Goal: Task Accomplishment & Management: Manage account settings

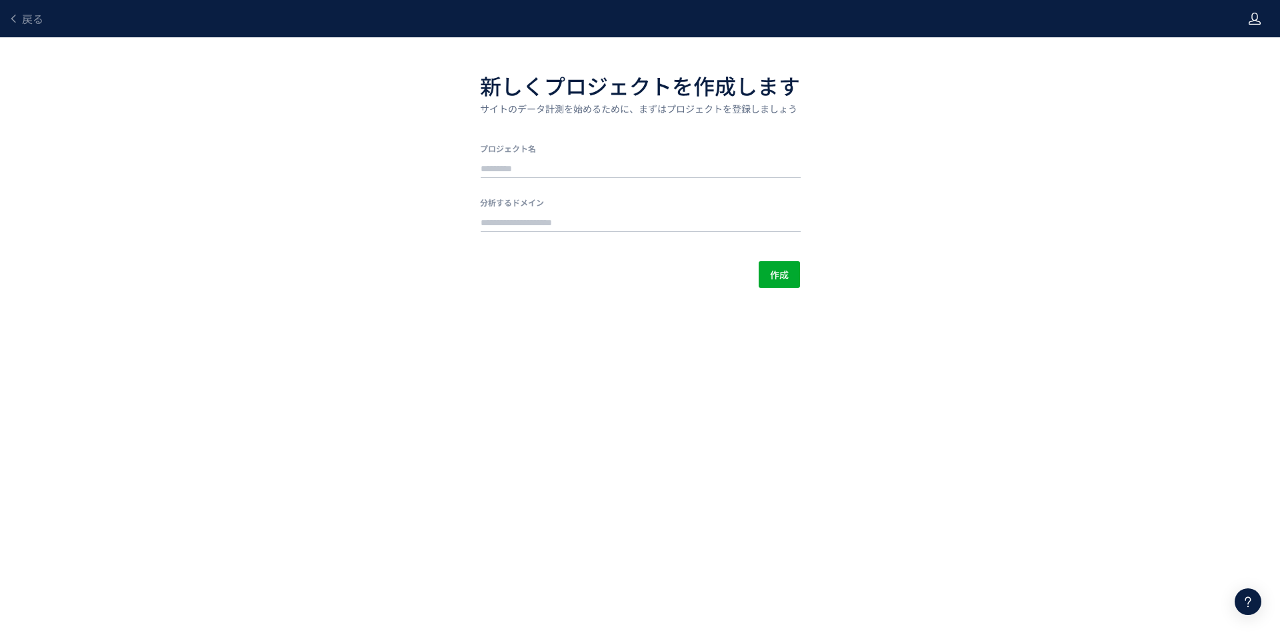
click at [1253, 16] on icon at bounding box center [1254, 18] width 13 height 13
click at [1238, 49] on span "アカウント設定" at bounding box center [1220, 52] width 65 height 13
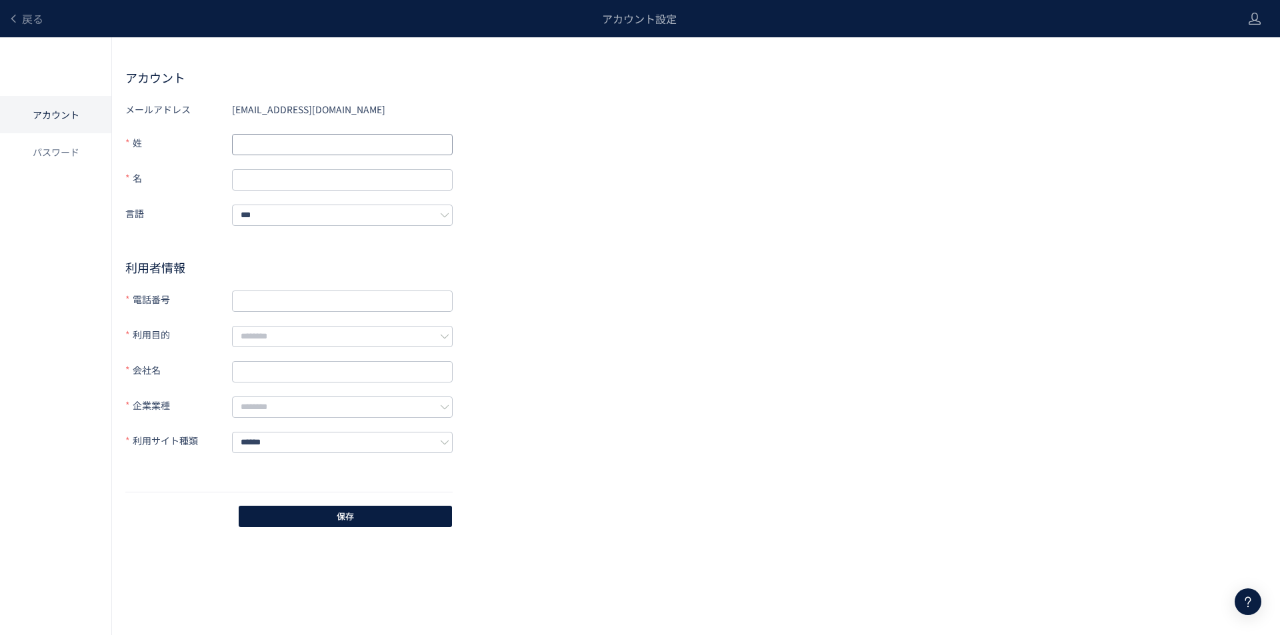
click at [278, 145] on input "text" at bounding box center [342, 144] width 221 height 21
click at [43, 151] on li "パスワード" at bounding box center [55, 151] width 111 height 37
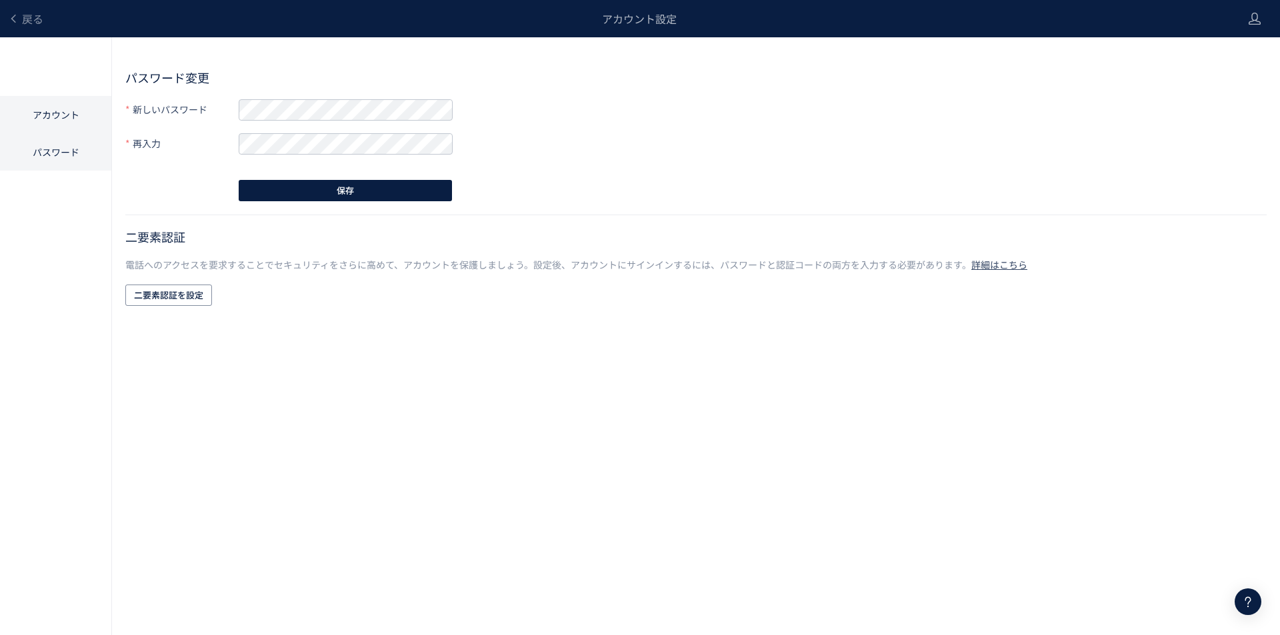
click at [63, 113] on li "アカウント" at bounding box center [55, 114] width 111 height 37
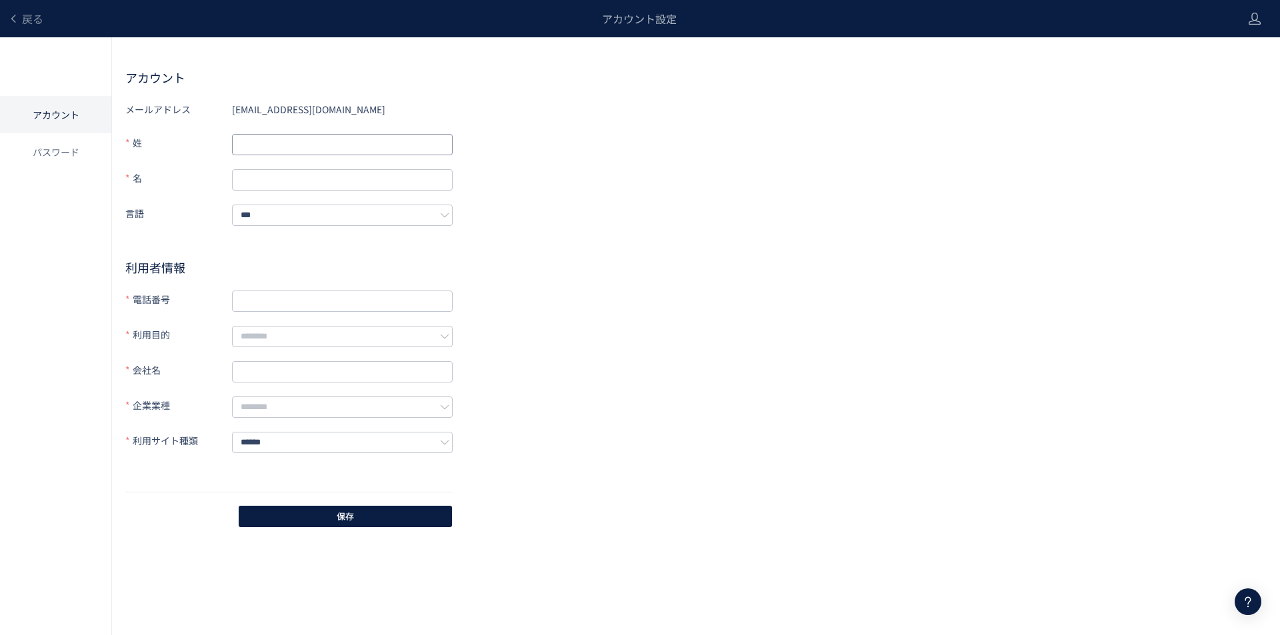
click at [271, 137] on input "text" at bounding box center [342, 144] width 221 height 21
type input "********"
click at [273, 169] on input "text" at bounding box center [342, 179] width 221 height 21
type input "******"
click at [277, 291] on input "text" at bounding box center [342, 301] width 221 height 21
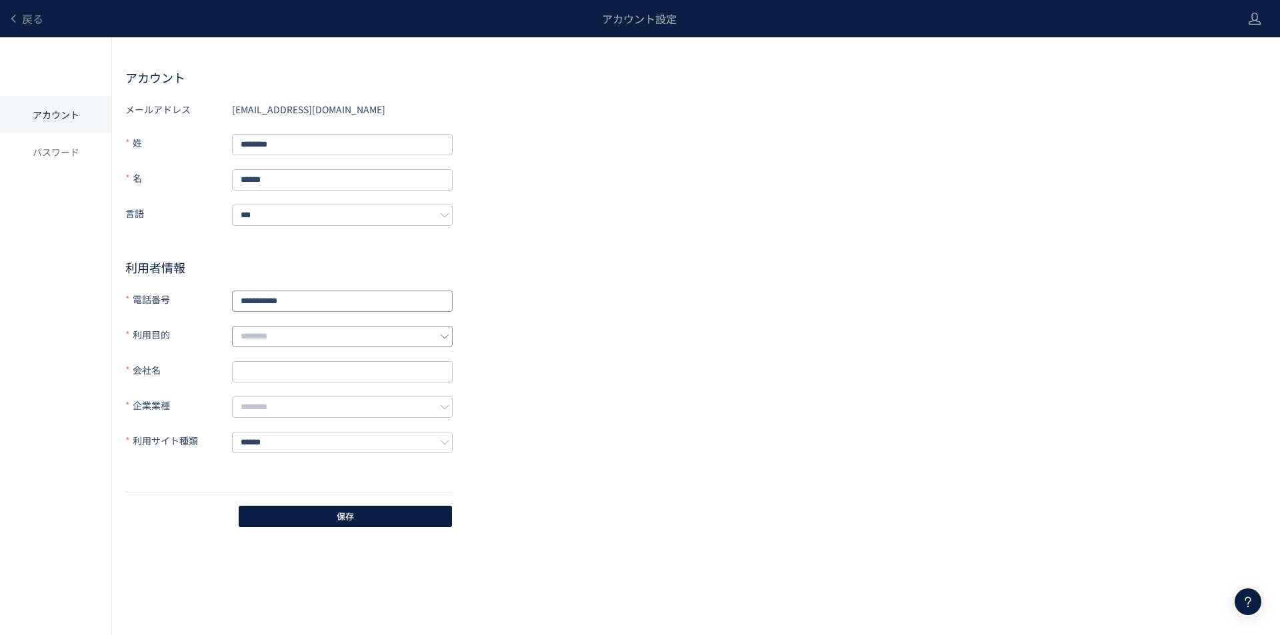
type input "**********"
click at [291, 330] on input "text" at bounding box center [342, 336] width 221 height 21
click at [303, 367] on li "アクセス分析" at bounding box center [343, 364] width 221 height 23
type input "******"
click at [278, 361] on input "text" at bounding box center [342, 371] width 221 height 21
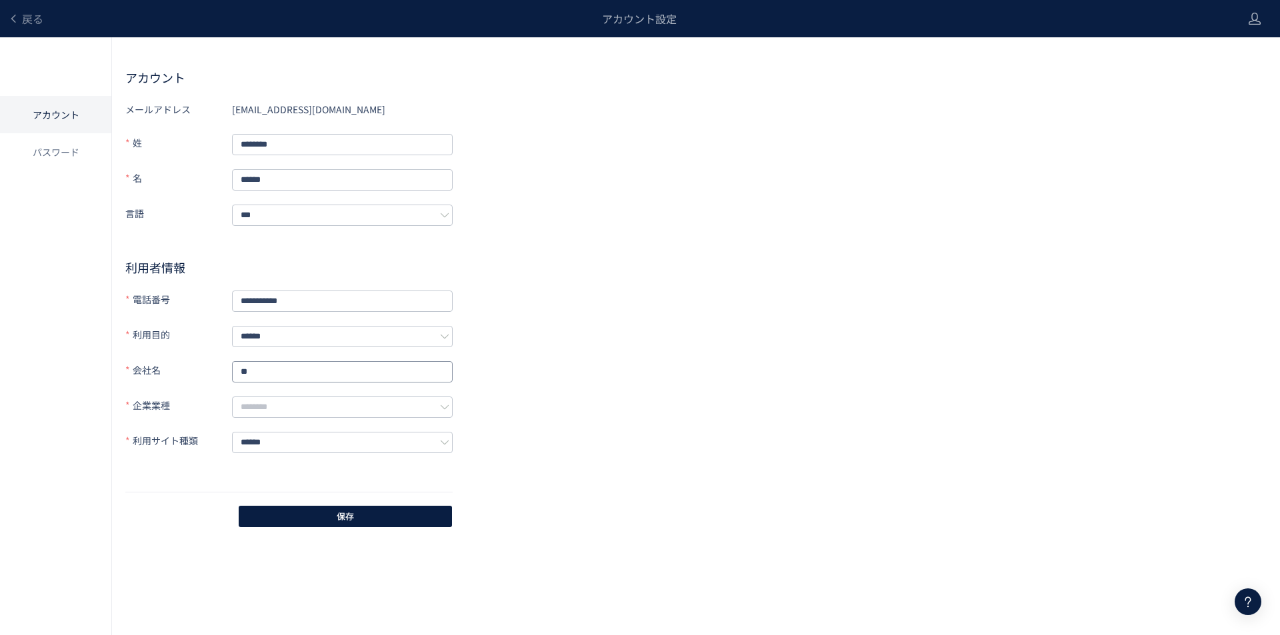
type input "*"
type input "**********"
click at [301, 408] on input "text" at bounding box center [342, 407] width 221 height 21
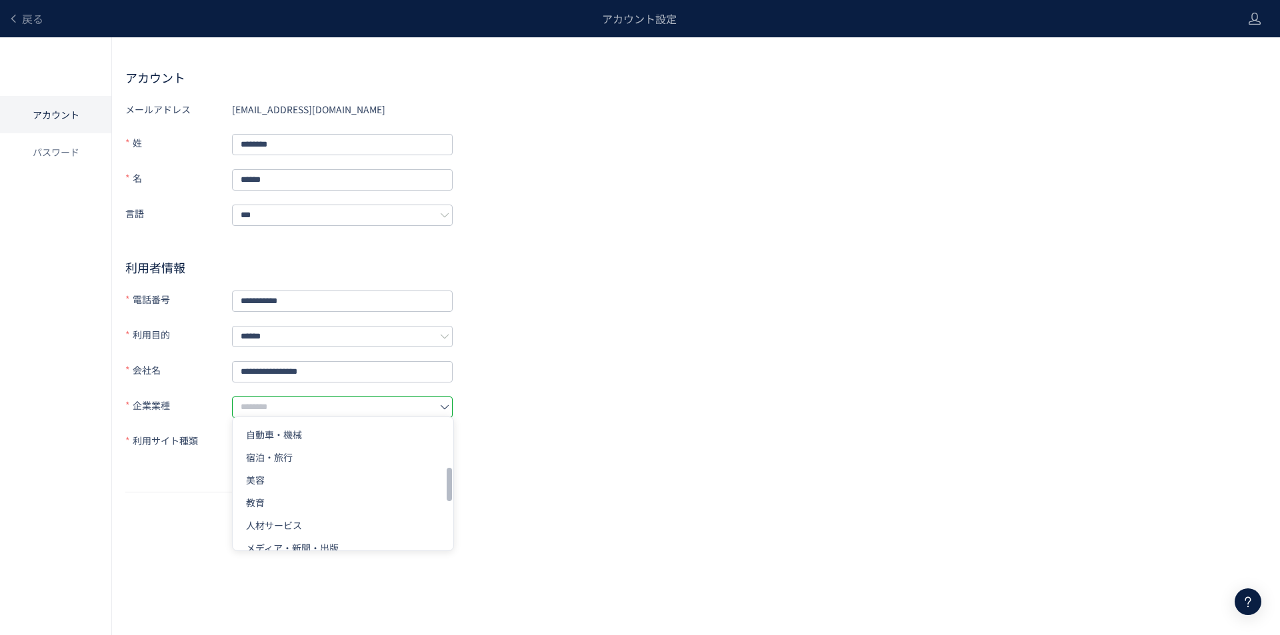
scroll to position [200, 0]
click at [294, 461] on li "美容" at bounding box center [343, 459] width 221 height 23
type input "**"
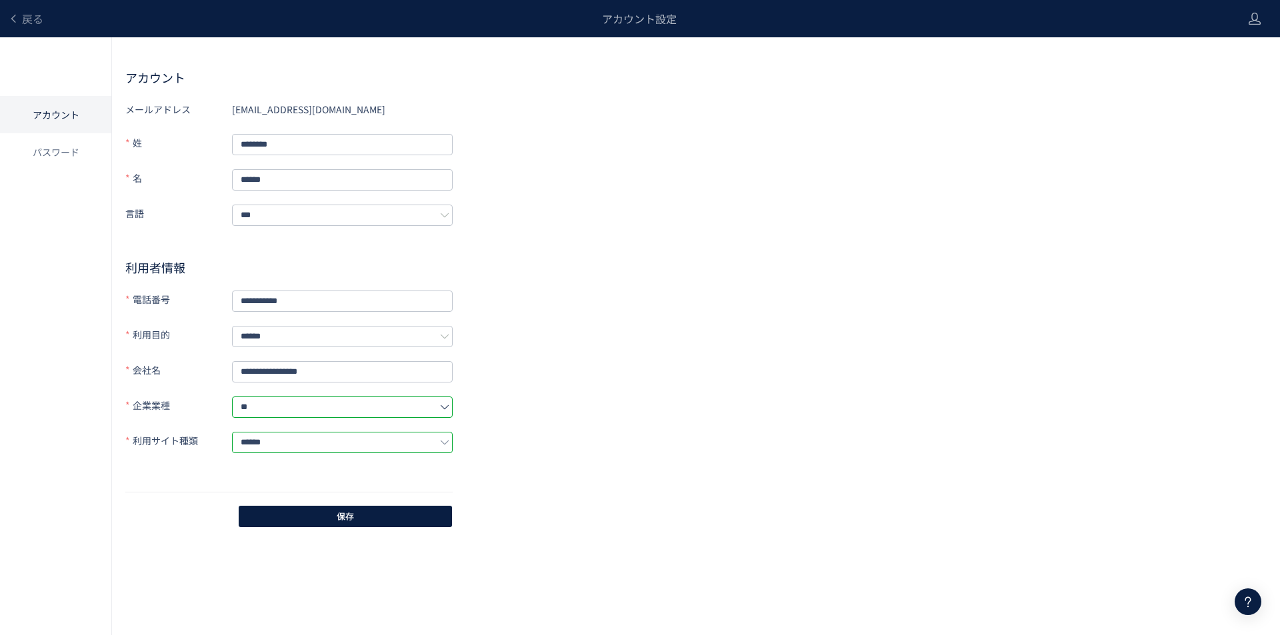
click at [251, 435] on input "******" at bounding box center [342, 442] width 221 height 21
click at [588, 454] on div "**********" at bounding box center [695, 314] width 1141 height 431
click at [421, 506] on button "保存" at bounding box center [345, 516] width 213 height 21
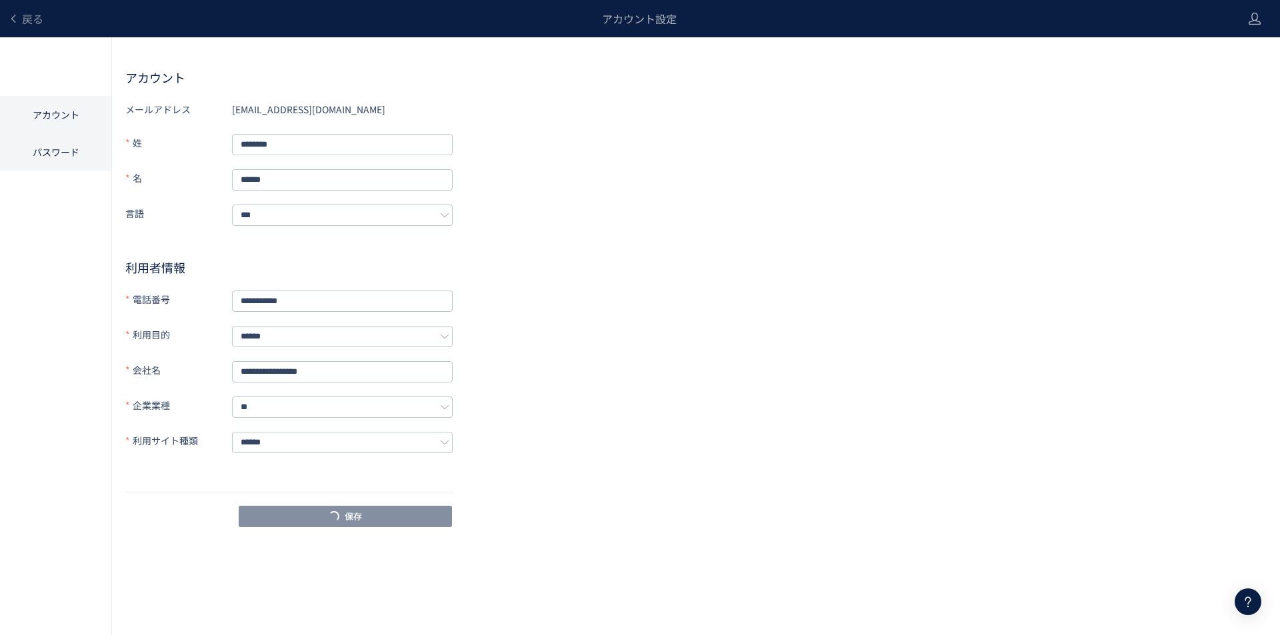
click at [34, 146] on li "パスワード" at bounding box center [55, 151] width 111 height 37
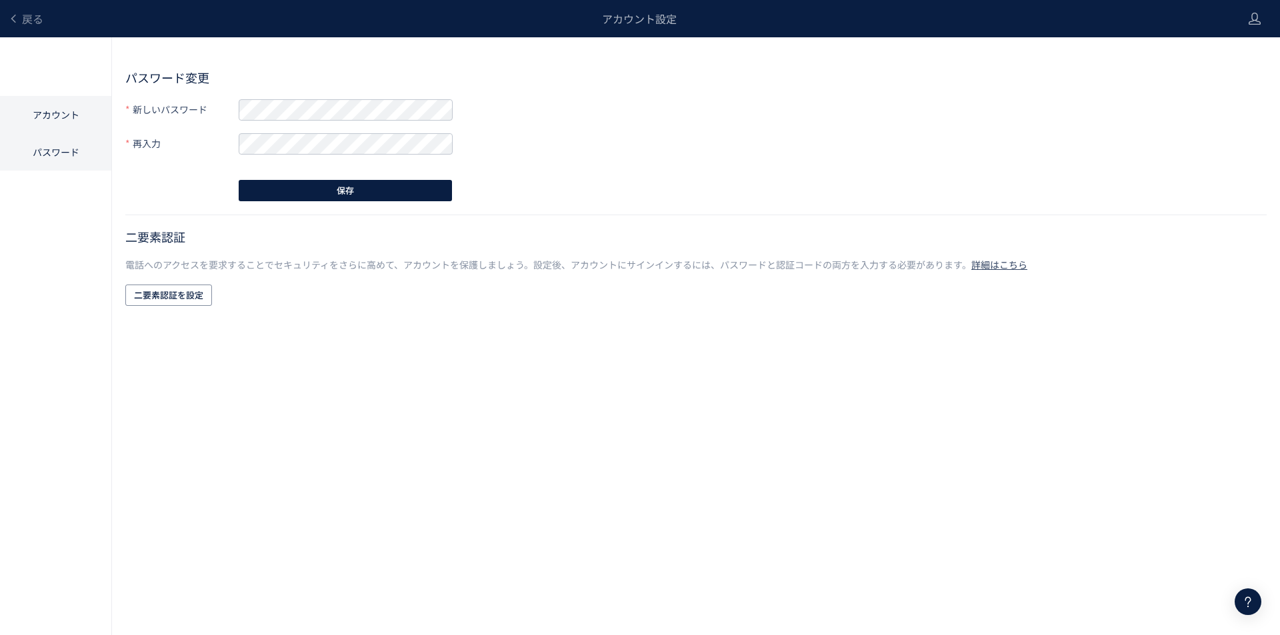
click at [34, 120] on li "アカウント" at bounding box center [55, 114] width 111 height 37
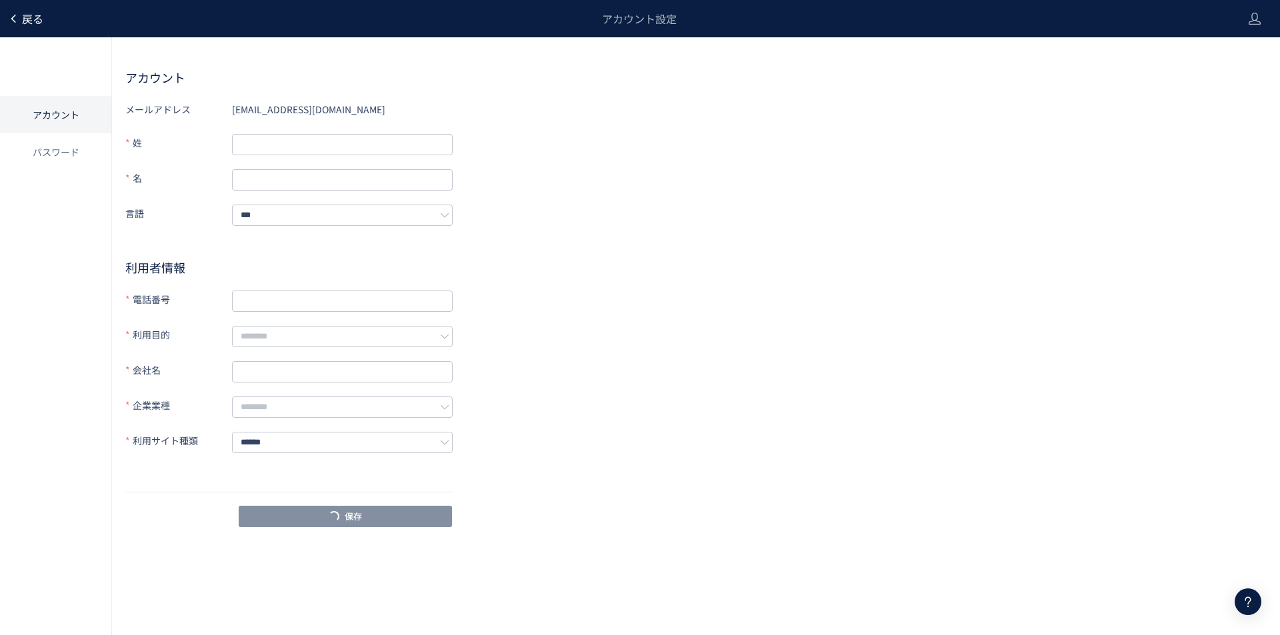
click at [25, 14] on span "戻る" at bounding box center [32, 19] width 21 height 16
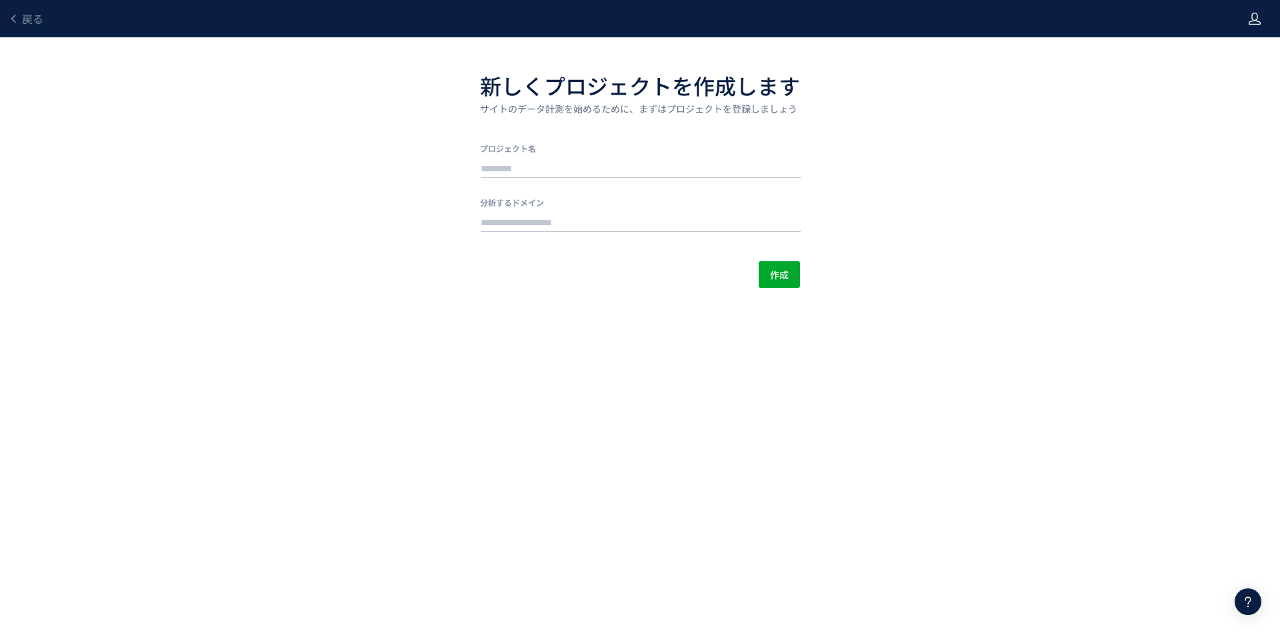
click at [1259, 21] on icon at bounding box center [1254, 18] width 13 height 13
drag, startPoint x: 1235, startPoint y: 57, endPoint x: 1233, endPoint y: 50, distance: 7.6
click at [1233, 50] on span "アカウント設定" at bounding box center [1220, 52] width 65 height 13
click at [35, 19] on span "戻る" at bounding box center [32, 19] width 21 height 16
click at [21, 15] on link "戻る" at bounding box center [25, 18] width 35 height 15
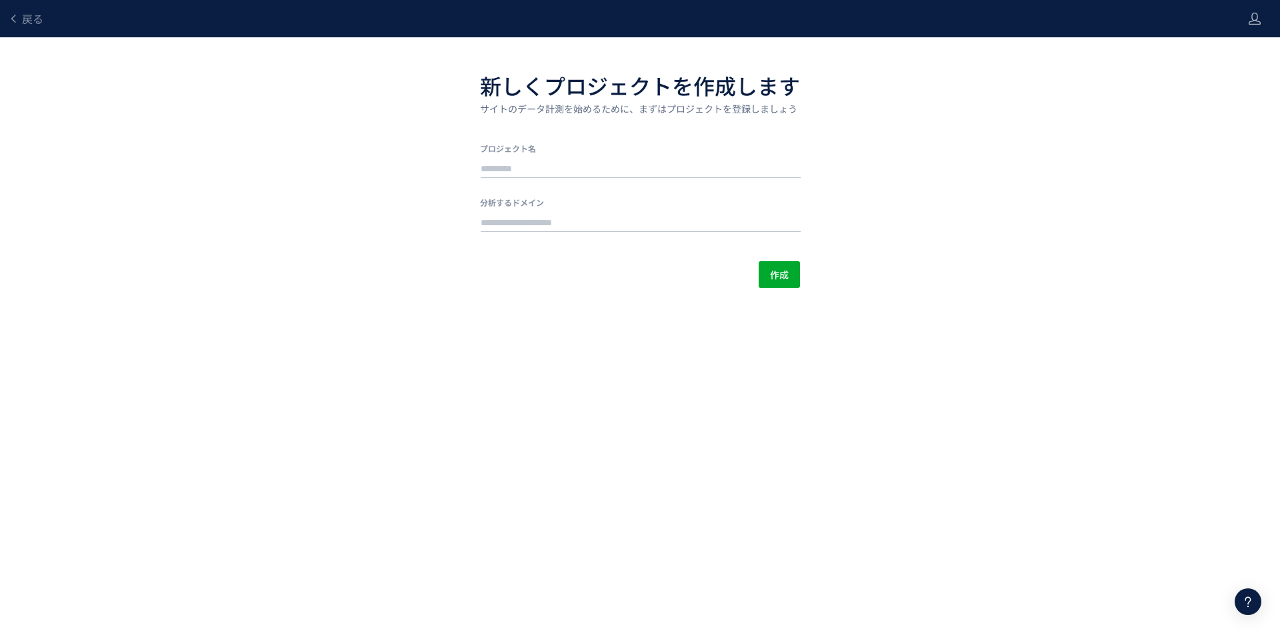
click at [1263, 23] on header "戻る" at bounding box center [640, 18] width 1280 height 37
click at [1255, 18] on icon at bounding box center [1254, 18] width 13 height 13
click at [1250, 58] on span "アカウント設定" at bounding box center [1220, 52] width 65 height 13
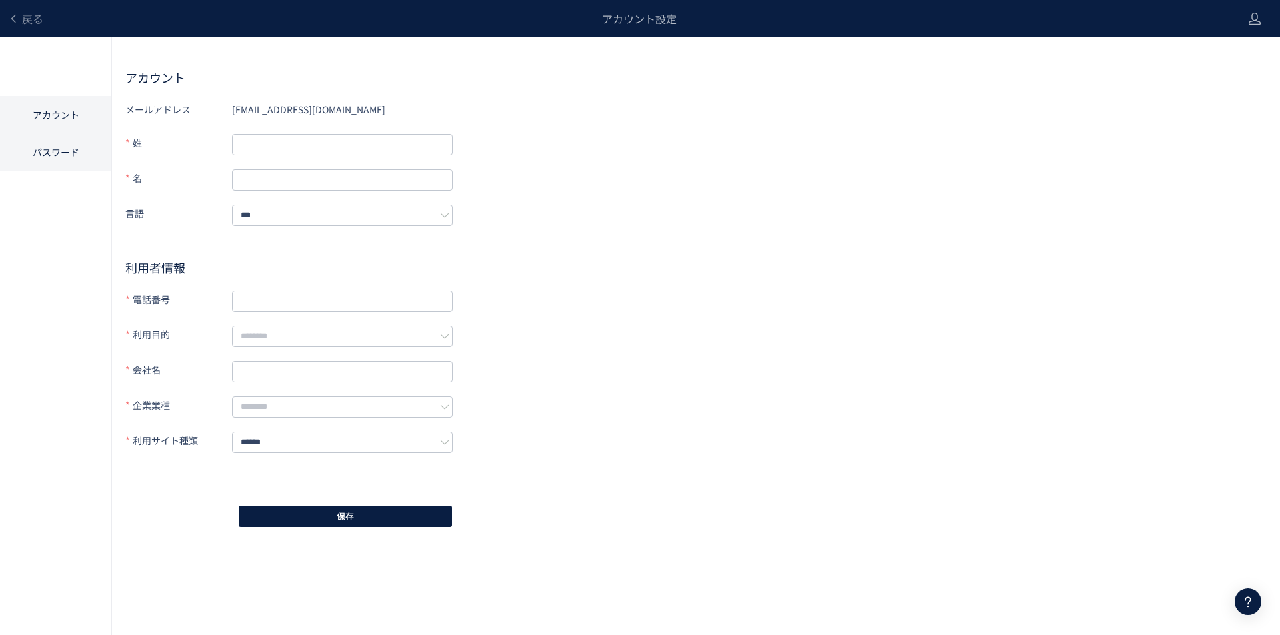
click at [53, 155] on li "パスワード" at bounding box center [55, 151] width 111 height 37
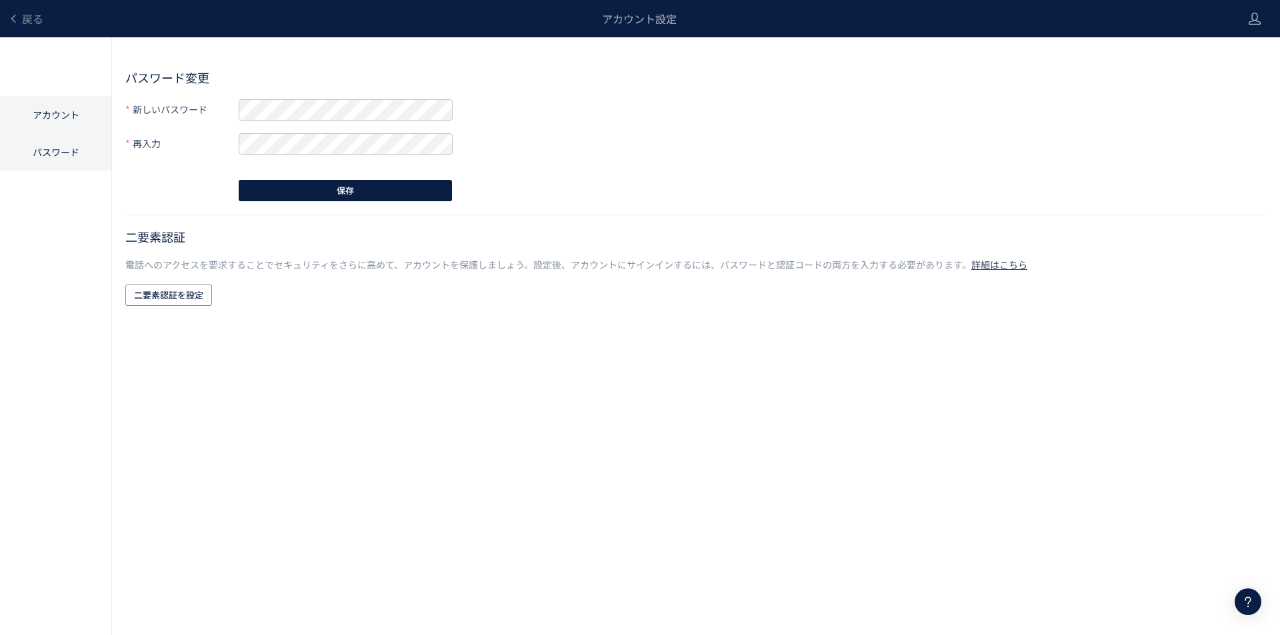
click at [38, 124] on li "アカウント" at bounding box center [55, 114] width 111 height 37
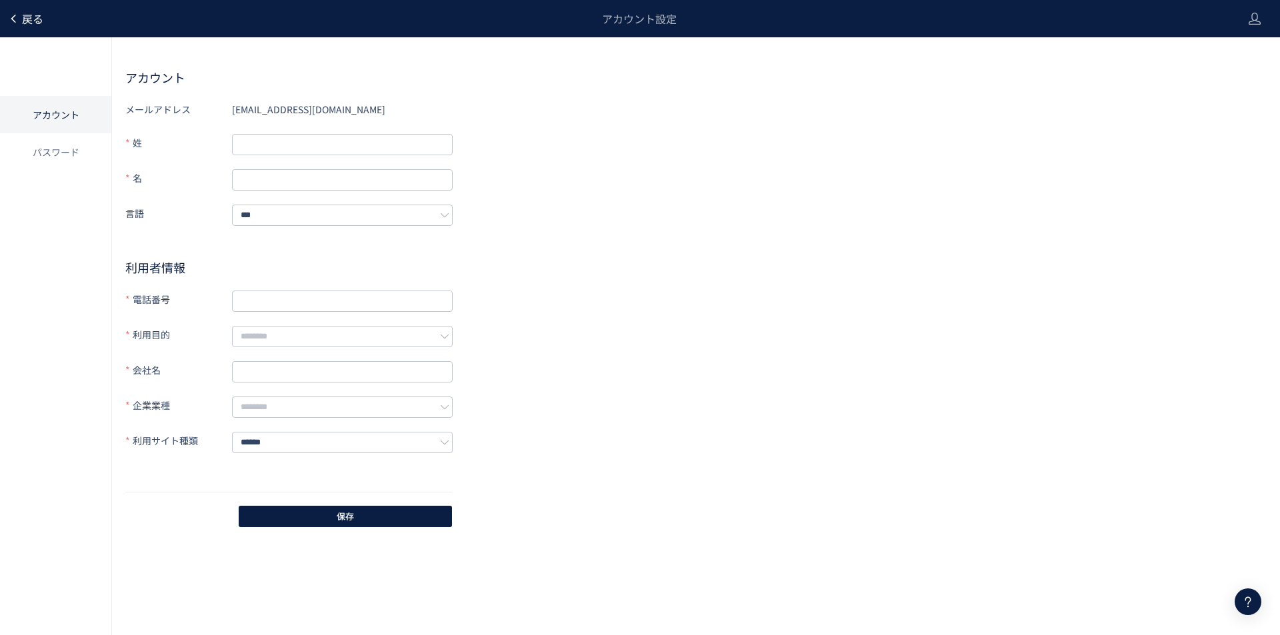
click at [23, 15] on span "戻る" at bounding box center [32, 19] width 21 height 16
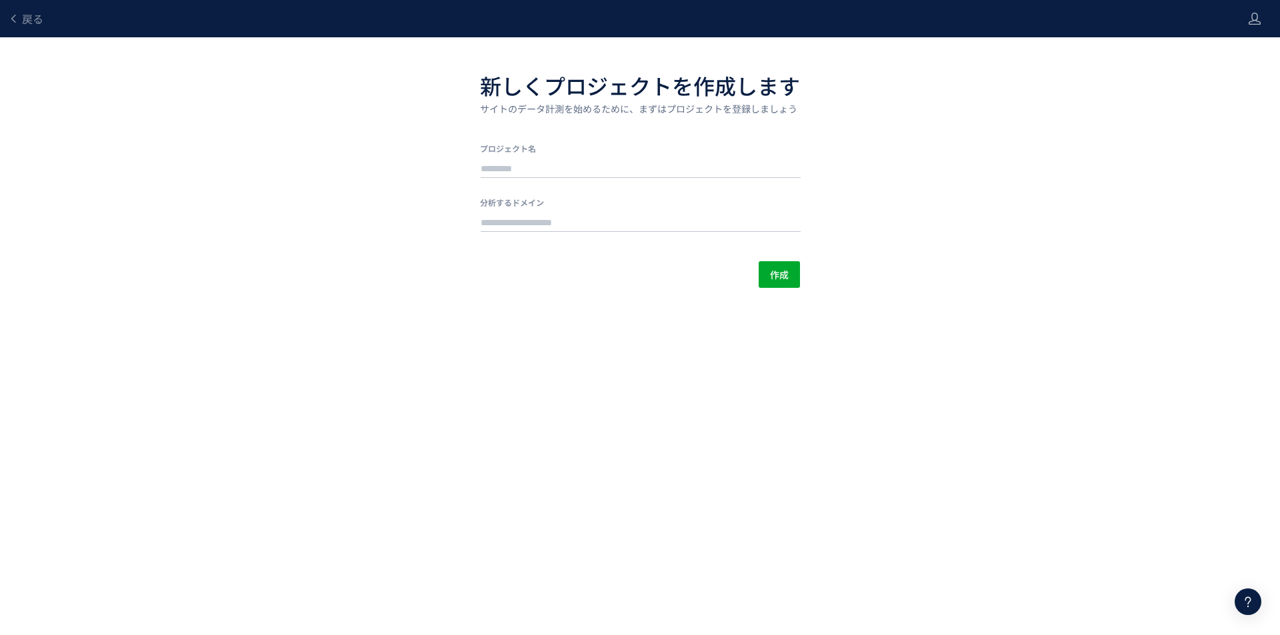
click at [25, 9] on div "戻る" at bounding box center [25, 18] width 35 height 37
click at [37, 25] on span "戻る" at bounding box center [32, 19] width 21 height 16
click at [1250, 19] on icon at bounding box center [1254, 18] width 13 height 13
